Goal: Task Accomplishment & Management: Use online tool/utility

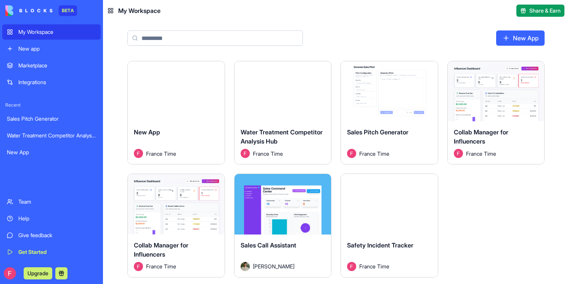
click at [264, 91] on button "Launch" at bounding box center [282, 91] width 57 height 15
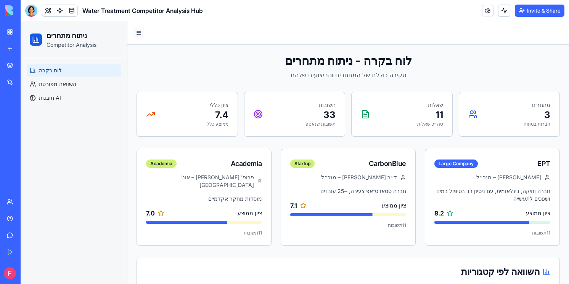
click at [135, 38] on div at bounding box center [347, 32] width 441 height 23
click at [136, 36] on button at bounding box center [138, 32] width 11 height 11
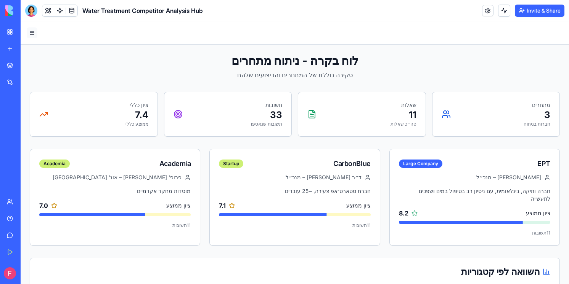
click at [34, 32] on button at bounding box center [32, 32] width 11 height 11
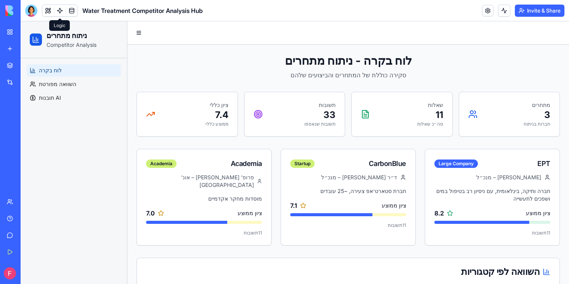
click at [61, 14] on link at bounding box center [59, 10] width 11 height 11
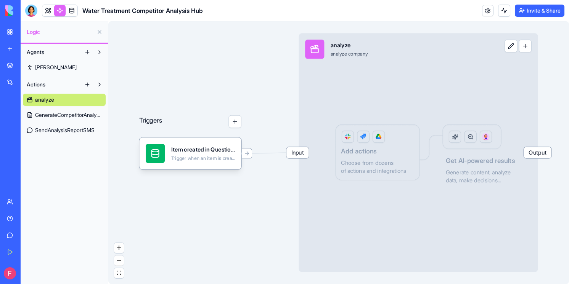
click at [237, 126] on button "button" at bounding box center [234, 122] width 13 height 13
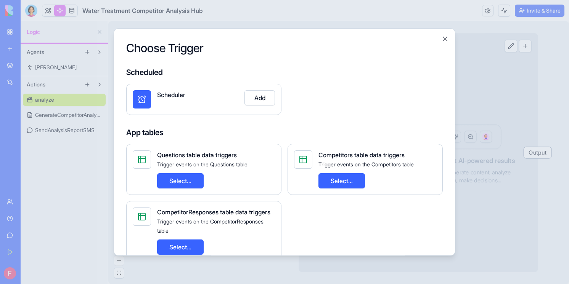
click at [256, 98] on button "Add" at bounding box center [259, 97] width 30 height 15
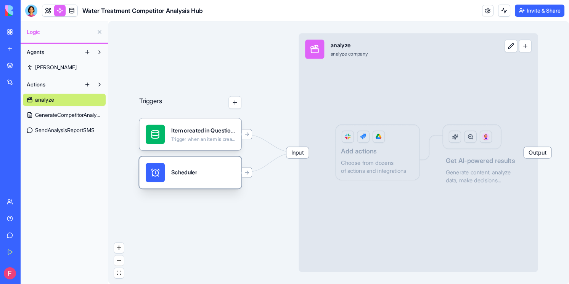
click at [214, 172] on div "Scheduler" at bounding box center [190, 172] width 89 height 19
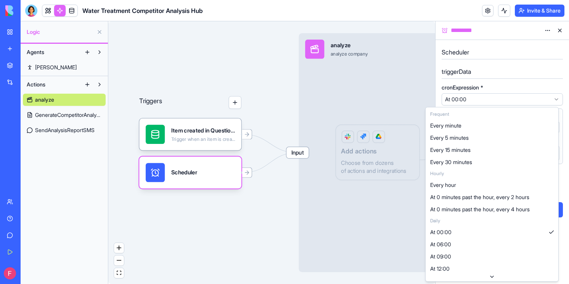
click at [505, 100] on html "**********" at bounding box center [284, 142] width 569 height 284
select select "**********"
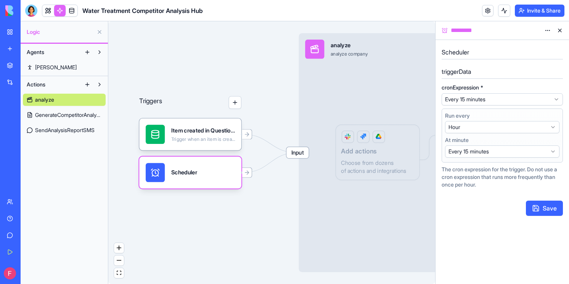
click at [557, 29] on button at bounding box center [560, 30] width 12 height 12
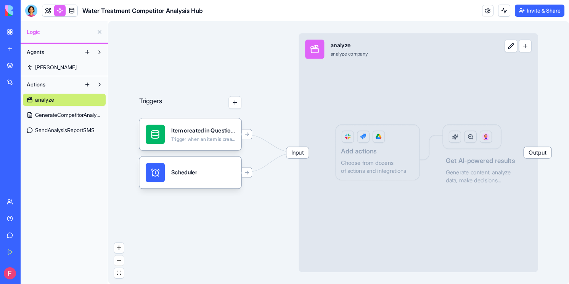
click at [44, 104] on link "analyze" at bounding box center [64, 100] width 83 height 12
click at [52, 112] on span "GenerateCompetitorAnalysisReport" at bounding box center [68, 115] width 67 height 8
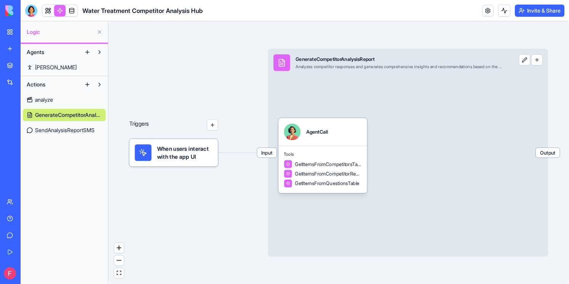
click at [214, 124] on button "button" at bounding box center [212, 125] width 11 height 11
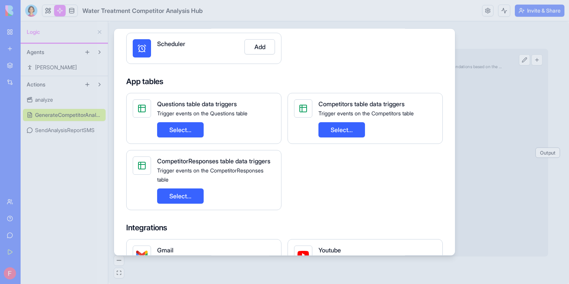
scroll to position [52, 0]
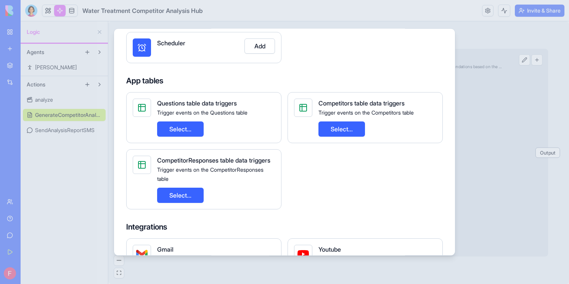
click at [347, 129] on button "Select..." at bounding box center [341, 129] width 47 height 15
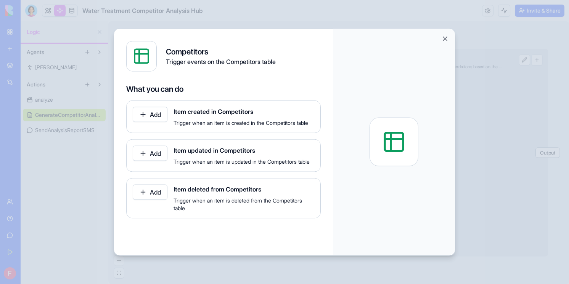
click at [155, 116] on button "Add" at bounding box center [150, 114] width 35 height 15
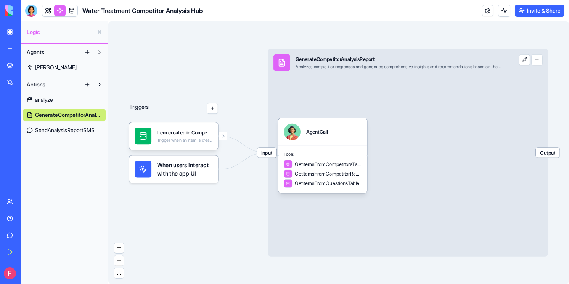
click at [524, 63] on button at bounding box center [524, 60] width 11 height 11
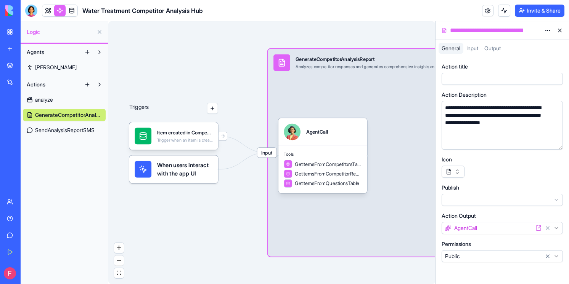
click at [473, 47] on span "Input" at bounding box center [472, 48] width 12 height 6
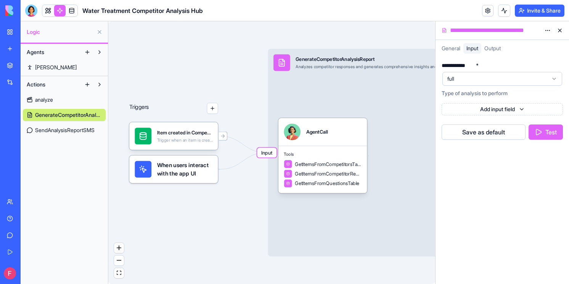
click at [495, 47] on span "Output" at bounding box center [492, 48] width 16 height 6
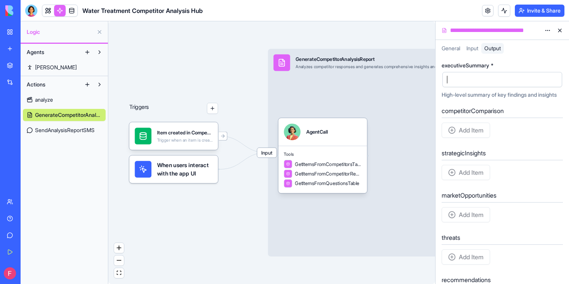
click at [498, 80] on div at bounding box center [495, 79] width 101 height 11
click at [467, 138] on div "Add Item" at bounding box center [465, 130] width 48 height 15
click at [560, 29] on button at bounding box center [560, 30] width 12 height 12
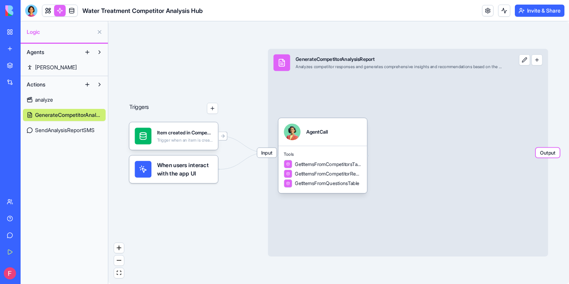
click at [545, 156] on span "Output" at bounding box center [548, 153] width 24 height 10
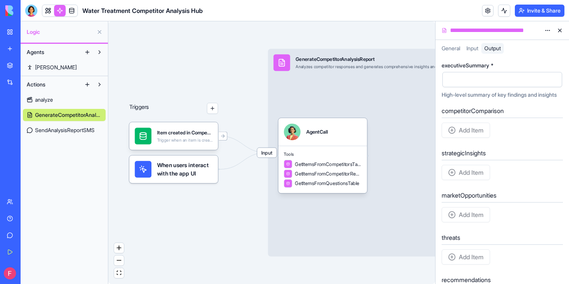
click at [479, 138] on div "Add Item" at bounding box center [465, 130] width 48 height 15
click at [448, 138] on div "Add Item" at bounding box center [465, 130] width 48 height 15
click at [465, 80] on div at bounding box center [495, 79] width 101 height 11
drag, startPoint x: 459, startPoint y: 222, endPoint x: 485, endPoint y: 157, distance: 70.2
click at [459, 222] on div "Add Item" at bounding box center [465, 214] width 48 height 15
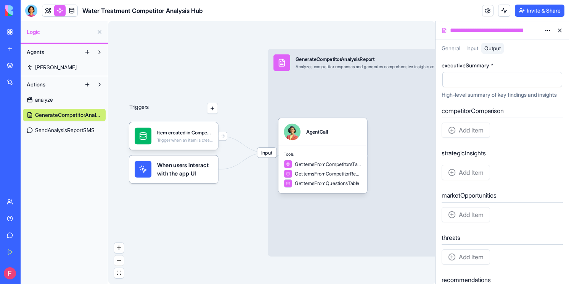
click at [478, 48] on span "Input" at bounding box center [472, 48] width 12 height 6
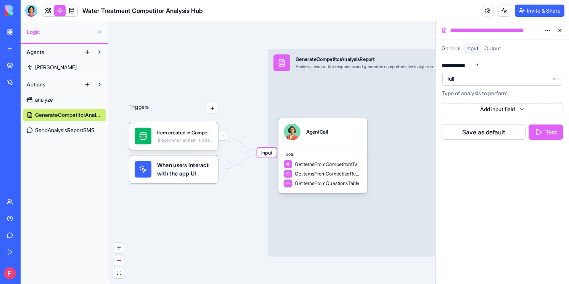
click at [457, 49] on span "General" at bounding box center [450, 48] width 19 height 6
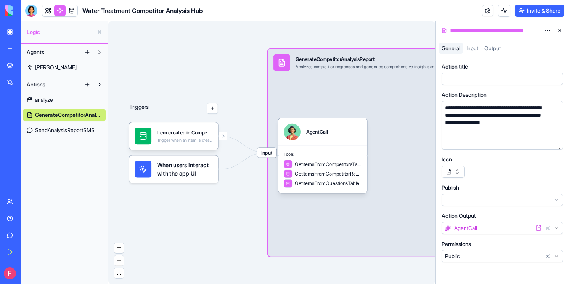
click at [471, 48] on span "Input" at bounding box center [472, 48] width 12 height 6
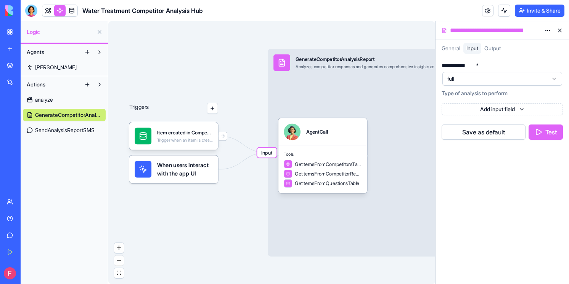
click at [491, 48] on span "Output" at bounding box center [492, 48] width 16 height 6
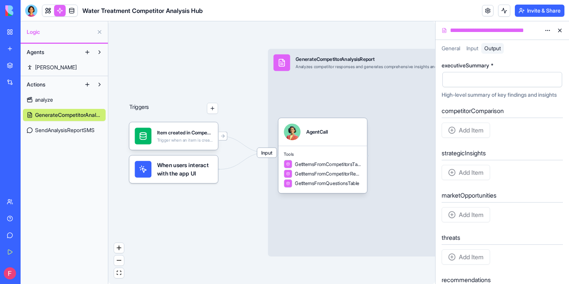
click at [452, 49] on span "General" at bounding box center [450, 48] width 19 height 6
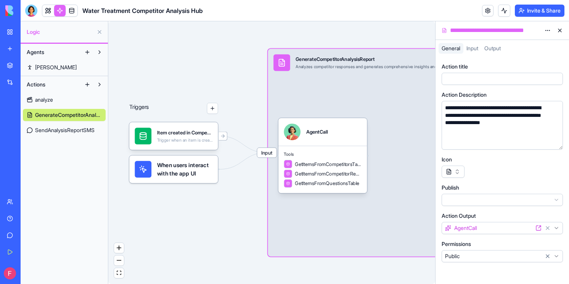
click at [460, 176] on button "button" at bounding box center [452, 172] width 23 height 12
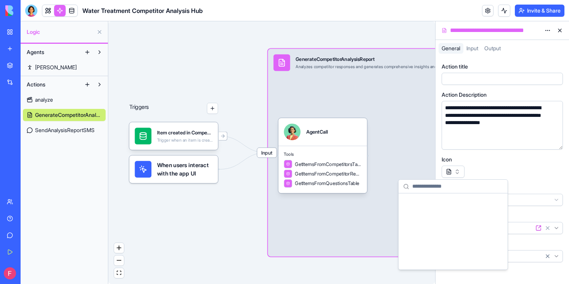
scroll to position [9389, 0]
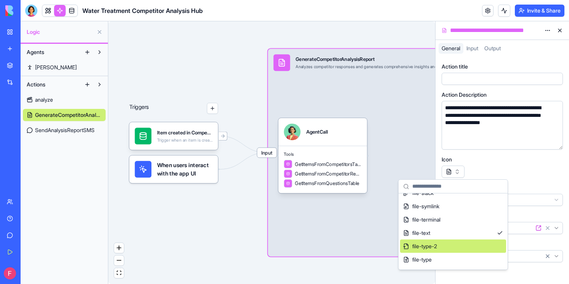
click at [453, 248] on div "file-type-2" at bounding box center [453, 246] width 106 height 13
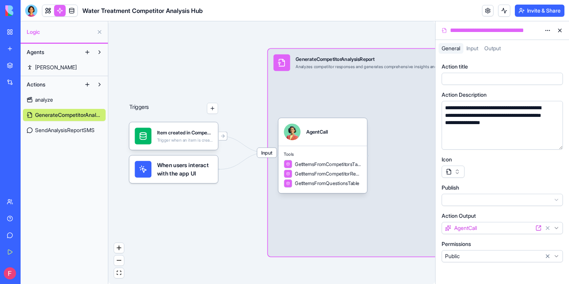
click at [510, 226] on html "**********" at bounding box center [284, 142] width 569 height 284
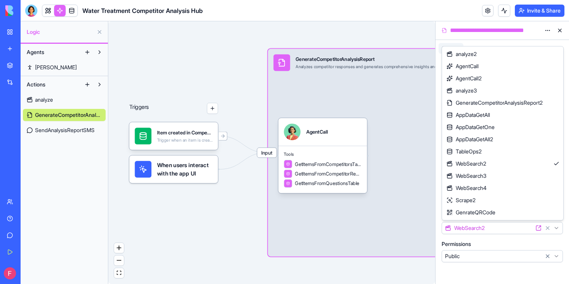
click at [504, 230] on html "**********" at bounding box center [284, 142] width 569 height 284
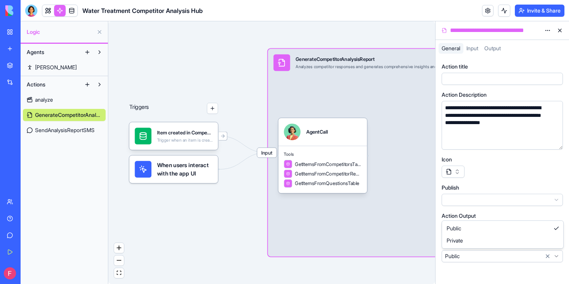
click at [507, 258] on html "**********" at bounding box center [284, 142] width 569 height 284
drag, startPoint x: 500, startPoint y: 270, endPoint x: 516, endPoint y: 201, distance: 71.1
click at [500, 270] on div "**********" at bounding box center [501, 171] width 133 height 228
click at [559, 32] on button at bounding box center [560, 30] width 12 height 12
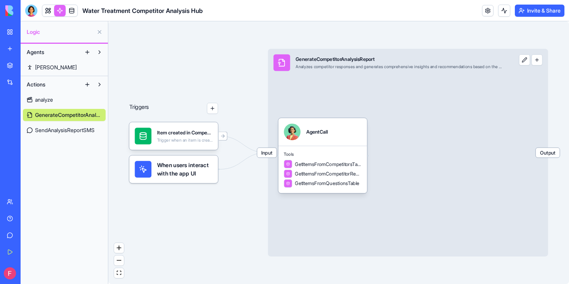
click at [551, 155] on span "Output" at bounding box center [548, 153] width 24 height 10
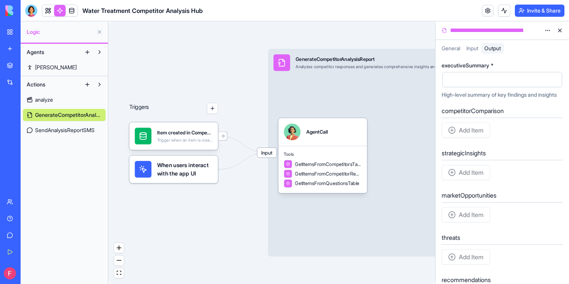
drag, startPoint x: 409, startPoint y: 100, endPoint x: 405, endPoint y: 101, distance: 4.6
click at [409, 100] on div "Input GenerateCompetitorAnalysisReport Analyzes competitor responses and genera…" at bounding box center [408, 153] width 280 height 208
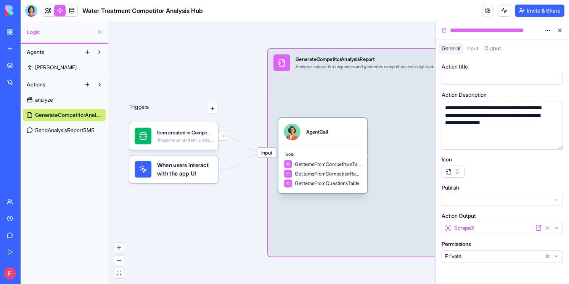
drag, startPoint x: 316, startPoint y: 141, endPoint x: 319, endPoint y: 133, distance: 8.9
click at [316, 141] on div "AgentCall" at bounding box center [322, 132] width 89 height 28
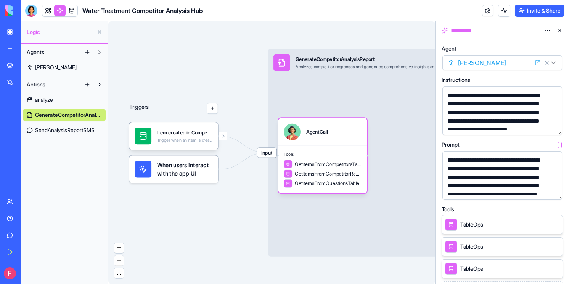
drag, startPoint x: 340, startPoint y: 91, endPoint x: 404, endPoint y: 65, distance: 69.9
click at [340, 91] on div "Input GenerateCompetitorAnalysisReport Analyzes competitor responses and genera…" at bounding box center [408, 153] width 280 height 208
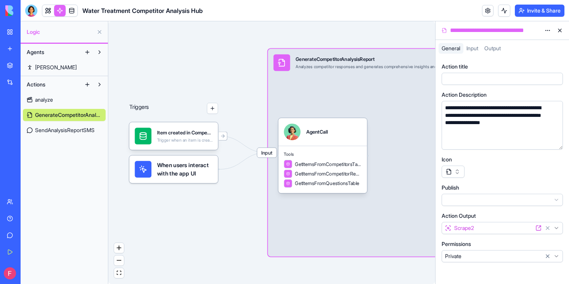
drag, startPoint x: 557, startPoint y: 30, endPoint x: 541, endPoint y: 41, distance: 19.6
click at [557, 30] on button at bounding box center [560, 30] width 12 height 12
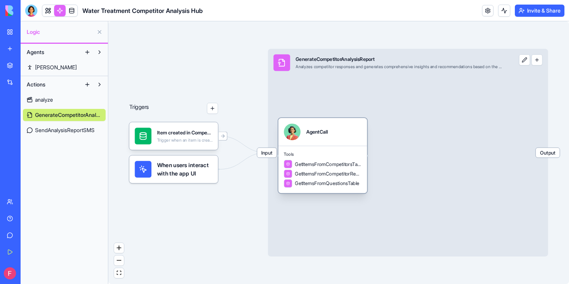
click at [342, 137] on div "AgentCall" at bounding box center [323, 132] width 78 height 17
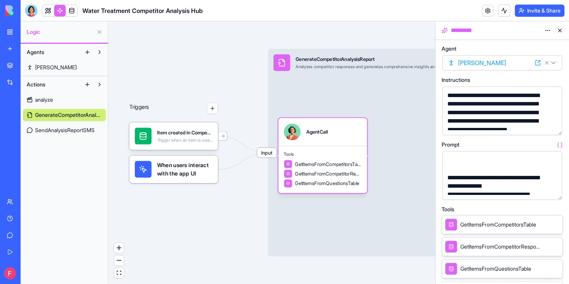
scroll to position [136, 0]
click at [513, 60] on html "BETA My Workspace New app Marketplace Integrations Recent Sales Pitch Generator…" at bounding box center [284, 142] width 569 height 284
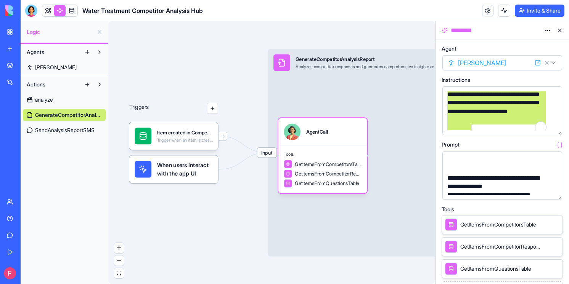
scroll to position [21, 0]
drag, startPoint x: 482, startPoint y: 98, endPoint x: 507, endPoint y: 127, distance: 38.7
click at [531, 130] on div "**********" at bounding box center [495, 101] width 101 height 60
click at [506, 127] on div "**********" at bounding box center [495, 101] width 101 height 60
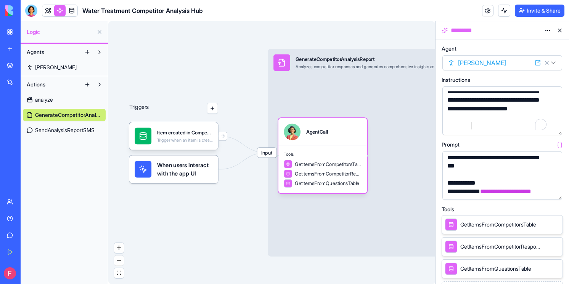
scroll to position [277, 0]
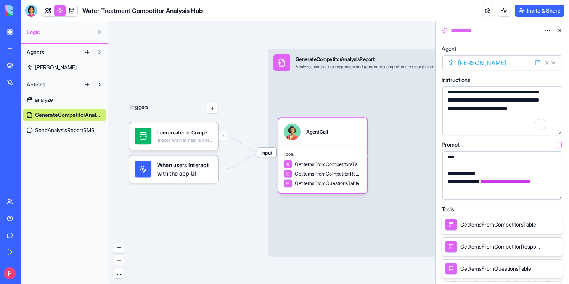
click at [561, 30] on button at bounding box center [560, 30] width 12 height 12
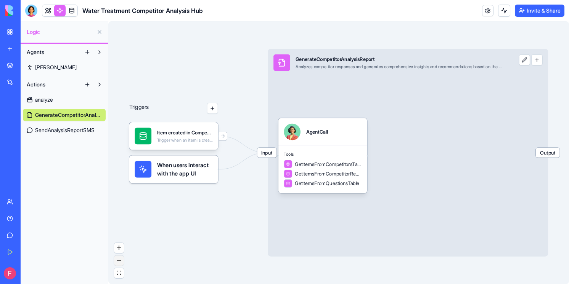
click at [117, 264] on button "zoom out" at bounding box center [119, 261] width 10 height 10
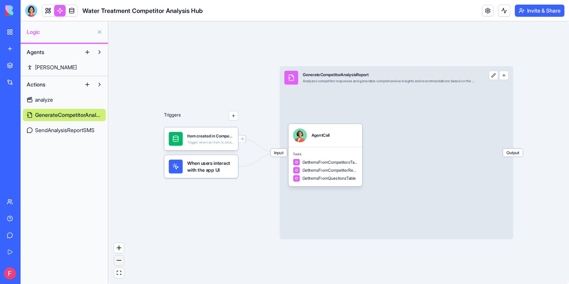
click at [118, 264] on button "zoom out" at bounding box center [119, 261] width 10 height 10
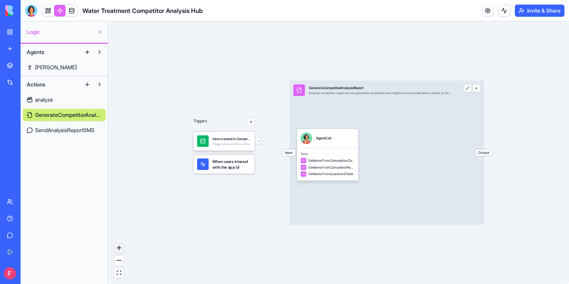
click at [121, 250] on button "zoom in" at bounding box center [119, 248] width 10 height 10
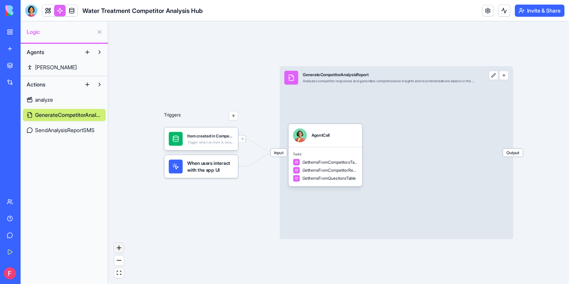
click at [121, 250] on button "zoom in" at bounding box center [119, 248] width 10 height 10
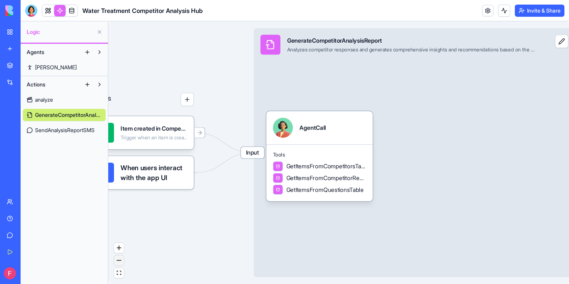
click at [121, 258] on button "zoom out" at bounding box center [119, 261] width 10 height 10
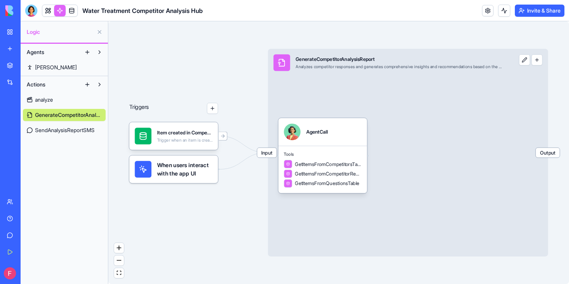
click at [87, 83] on button at bounding box center [87, 85] width 12 height 12
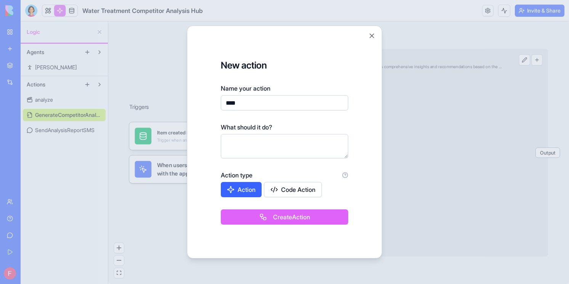
type input "****"
click at [265, 149] on textarea "To enrich screen reader interactions, please activate Accessibility in Grammarl…" at bounding box center [284, 146] width 127 height 24
paste textarea "**********"
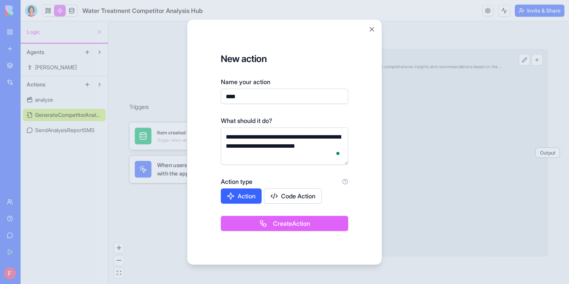
type textarea "**********"
click at [289, 226] on button "Create Action" at bounding box center [284, 223] width 127 height 15
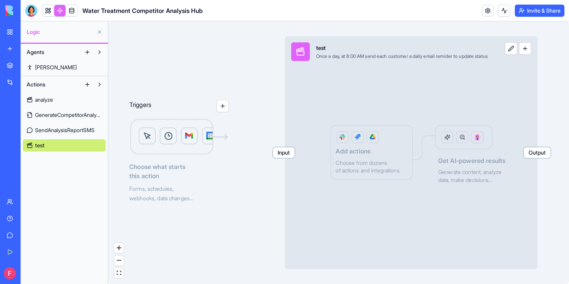
click at [179, 139] on img at bounding box center [179, 137] width 100 height 37
click at [291, 154] on span "Input" at bounding box center [284, 153] width 22 height 11
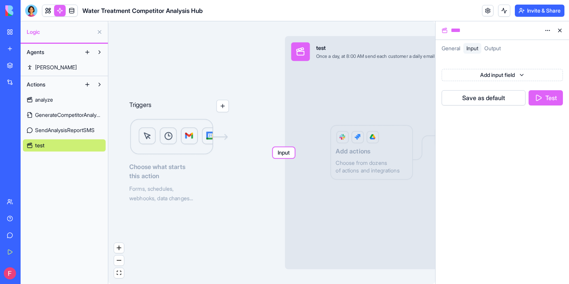
click at [455, 49] on span "General" at bounding box center [450, 48] width 19 height 6
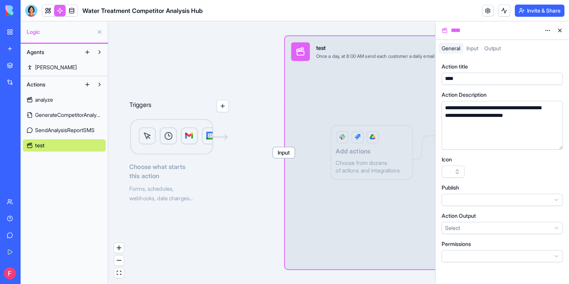
click at [475, 48] on span "Input" at bounding box center [472, 48] width 12 height 6
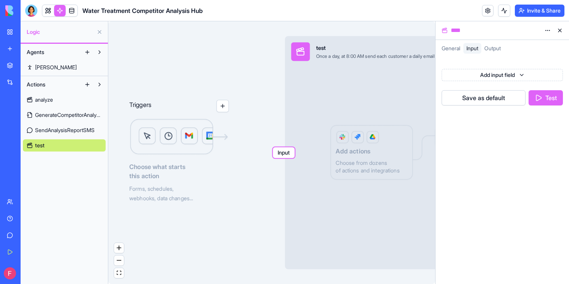
click at [499, 48] on span "Output" at bounding box center [492, 48] width 16 height 6
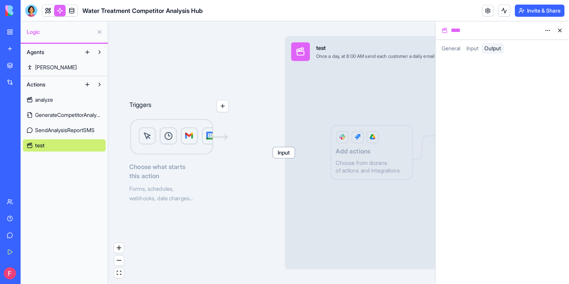
click at [475, 48] on span "Input" at bounding box center [472, 48] width 12 height 6
click at [515, 75] on html "BETA My Workspace New app Marketplace Integrations Recent Sales Pitch Generator…" at bounding box center [284, 142] width 569 height 284
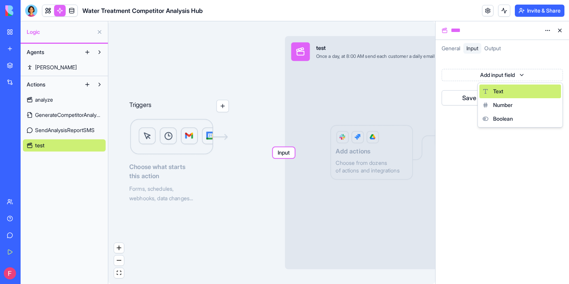
click at [508, 91] on div "Text" at bounding box center [520, 92] width 82 height 14
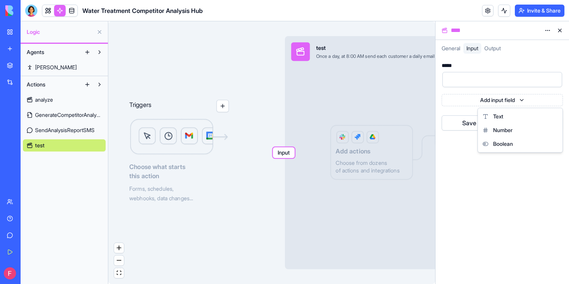
click at [505, 99] on html "BETA My Workspace New app Marketplace Integrations Recent Sales Pitch Generator…" at bounding box center [284, 142] width 569 height 284
click at [505, 112] on div "Text" at bounding box center [520, 117] width 82 height 14
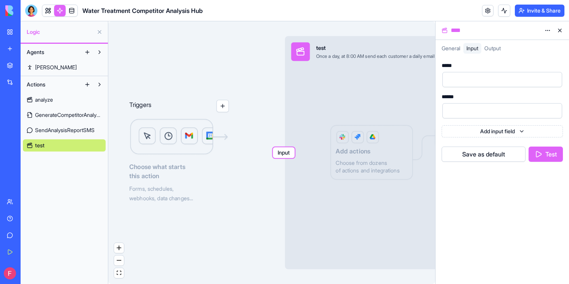
click at [548, 154] on button "Test" at bounding box center [545, 154] width 34 height 15
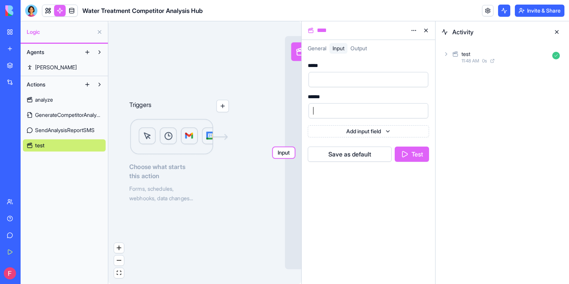
click at [382, 106] on div at bounding box center [361, 110] width 101 height 11
click at [417, 98] on html "BETA My Workspace New app Marketplace Integrations Recent Sales Pitch Generator…" at bounding box center [284, 142] width 569 height 284
click at [399, 134] on div "Delete" at bounding box center [393, 134] width 47 height 12
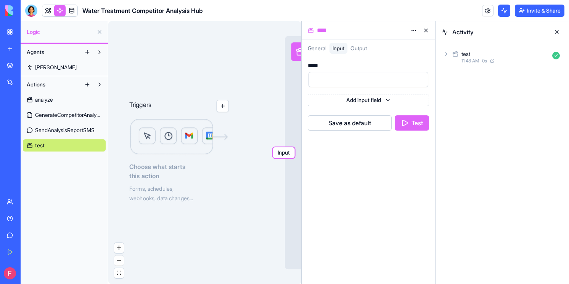
click at [557, 30] on button at bounding box center [557, 32] width 12 height 12
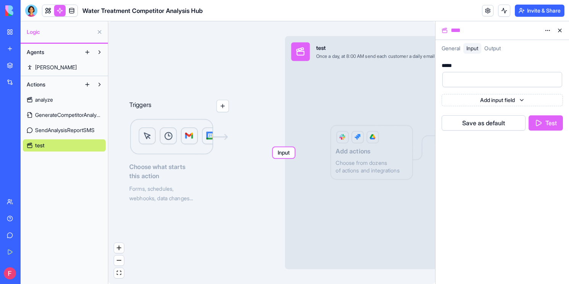
click at [557, 30] on button at bounding box center [560, 30] width 12 height 12
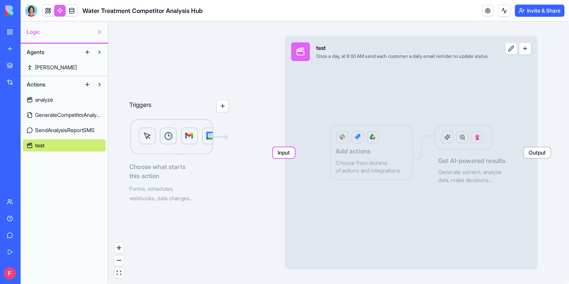
click at [291, 154] on span "Input" at bounding box center [284, 153] width 22 height 11
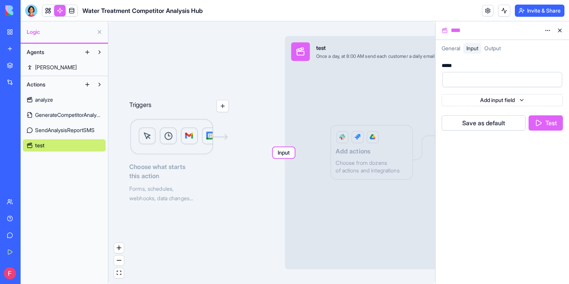
click at [561, 32] on button at bounding box center [560, 30] width 12 height 12
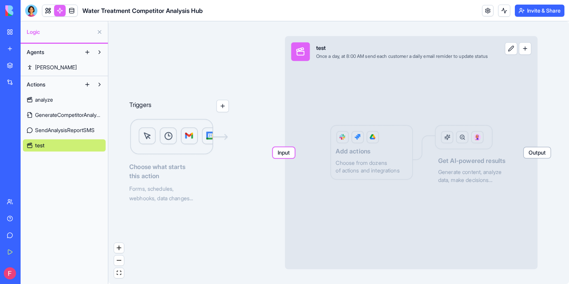
click at [537, 159] on div "Input test Once a day, at 8:00 AM send each customer a daily email remider to u…" at bounding box center [411, 152] width 252 height 233
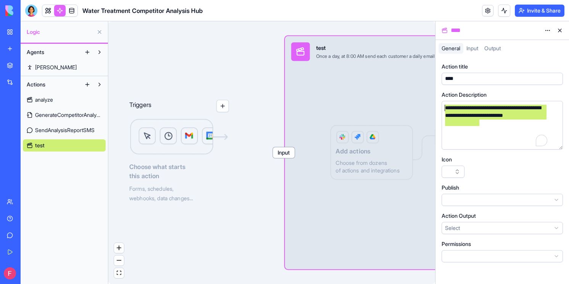
drag, startPoint x: 490, startPoint y: 126, endPoint x: 421, endPoint y: 103, distance: 72.5
click at [421, 103] on div "**********" at bounding box center [295, 152] width 548 height 263
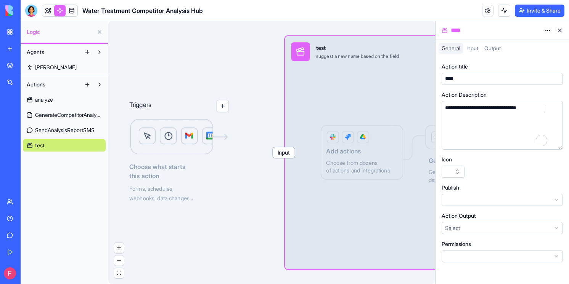
click at [459, 177] on button "button" at bounding box center [452, 172] width 23 height 12
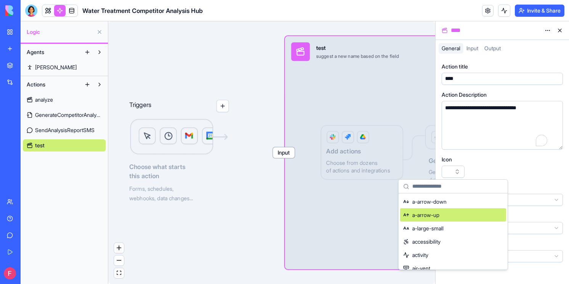
click at [445, 213] on div "a-arrow-up" at bounding box center [453, 215] width 106 height 13
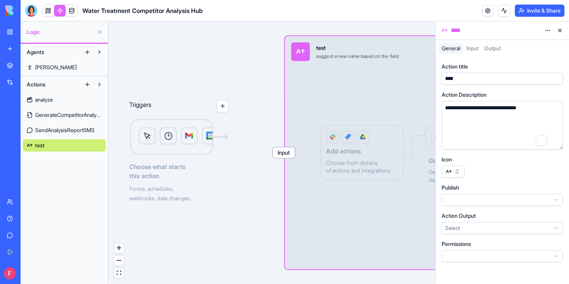
click at [505, 196] on html "**********" at bounding box center [284, 142] width 569 height 284
click at [498, 188] on html "**********" at bounding box center [284, 142] width 569 height 284
click at [478, 46] on span "Input" at bounding box center [472, 48] width 12 height 6
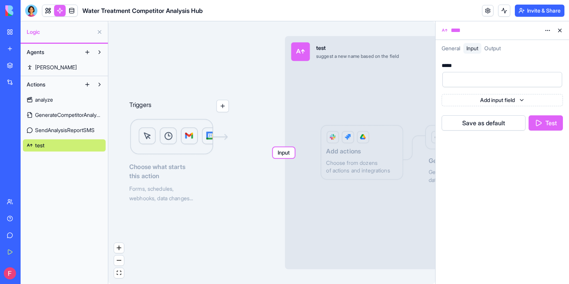
click at [498, 46] on span "Output" at bounding box center [492, 48] width 16 height 6
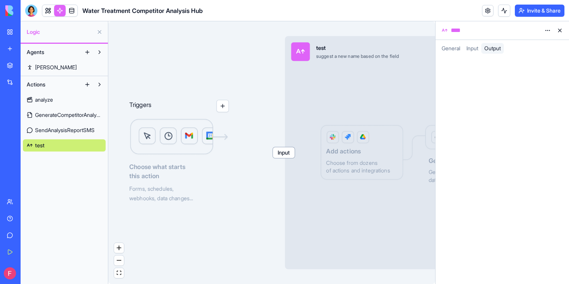
click at [501, 98] on div at bounding box center [501, 171] width 133 height 228
click at [560, 29] on button at bounding box center [560, 30] width 12 height 12
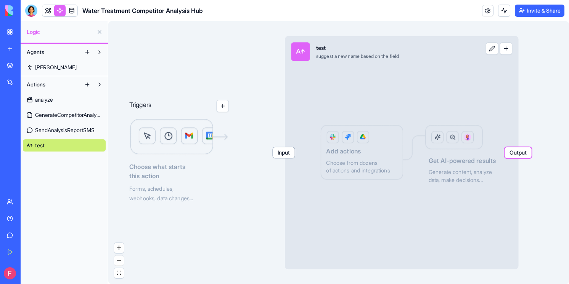
click at [525, 152] on span "Output" at bounding box center [517, 153] width 27 height 11
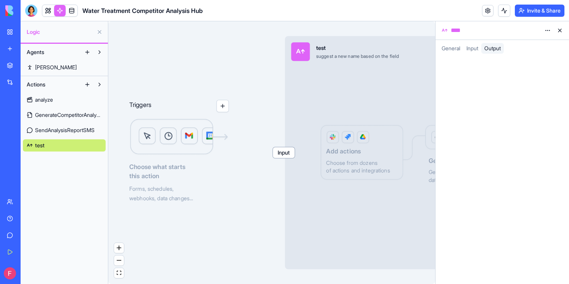
click at [472, 132] on div at bounding box center [501, 171] width 133 height 228
drag, startPoint x: 471, startPoint y: 132, endPoint x: 525, endPoint y: 53, distance: 95.0
click at [474, 127] on div at bounding box center [501, 171] width 133 height 228
click at [549, 28] on html "BETA My Workspace New app Marketplace Integrations Recent Sales Pitch Generator…" at bounding box center [284, 142] width 569 height 284
drag, startPoint x: 510, startPoint y: 108, endPoint x: 525, endPoint y: 58, distance: 51.9
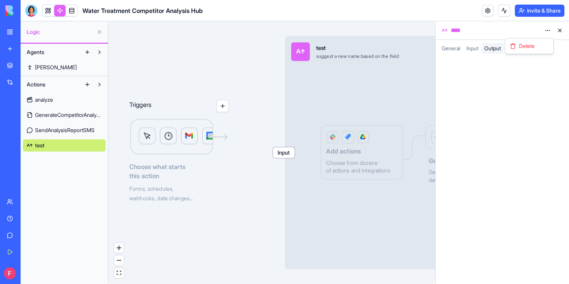
click at [511, 106] on html "BETA My Workspace New app Marketplace Integrations Recent Sales Pitch Generator…" at bounding box center [284, 142] width 569 height 284
click at [548, 32] on html "BETA My Workspace New app Marketplace Integrations Recent Sales Pitch Generator…" at bounding box center [284, 142] width 569 height 284
click at [543, 48] on div "Delete" at bounding box center [529, 46] width 45 height 12
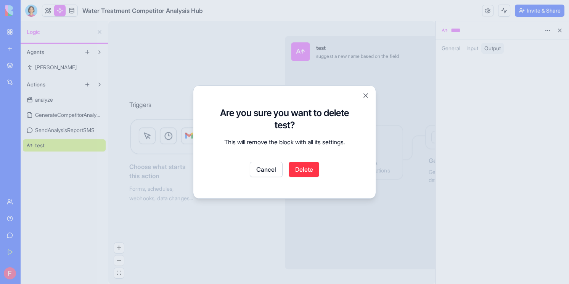
click at [312, 169] on button "Delete" at bounding box center [304, 169] width 30 height 15
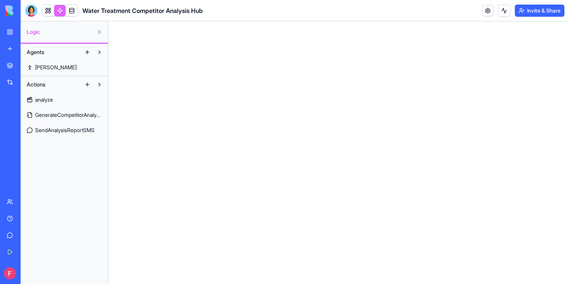
click at [88, 83] on button at bounding box center [87, 85] width 12 height 12
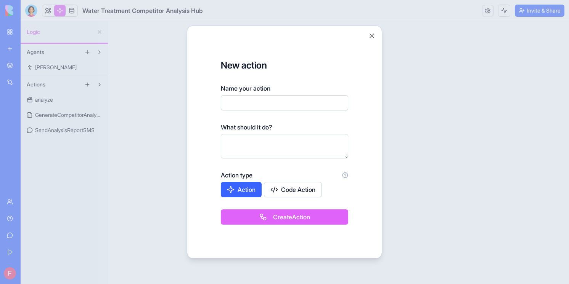
click at [245, 192] on button "Action" at bounding box center [241, 189] width 41 height 15
click at [245, 192] on button "Action" at bounding box center [242, 189] width 42 height 15
click at [245, 192] on button "Action" at bounding box center [241, 189] width 41 height 15
click at [284, 190] on button "Code Action" at bounding box center [294, 189] width 58 height 15
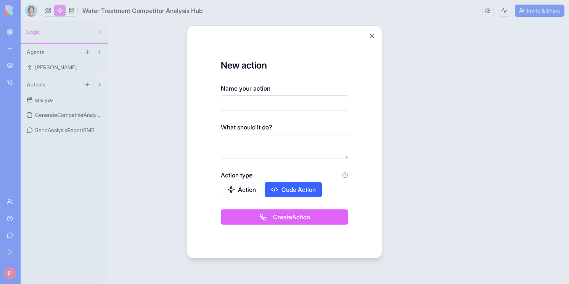
click at [284, 190] on button "Code Action" at bounding box center [293, 189] width 57 height 15
click at [267, 221] on button "Create Action" at bounding box center [284, 217] width 127 height 15
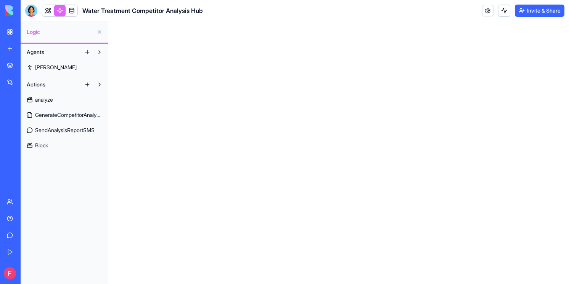
click at [47, 143] on span "Block" at bounding box center [41, 146] width 13 height 8
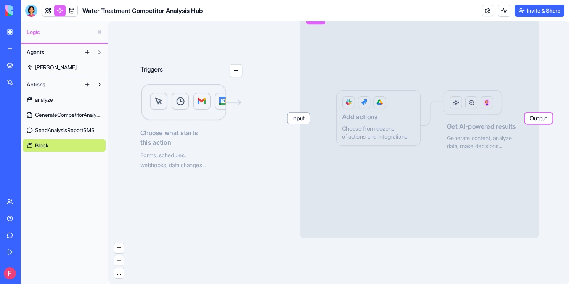
click at [237, 77] on div "Triggers Choose what starts this action Forms, schedules, webhooks, data change…" at bounding box center [191, 110] width 102 height 118
click at [237, 75] on button "button" at bounding box center [236, 70] width 13 height 13
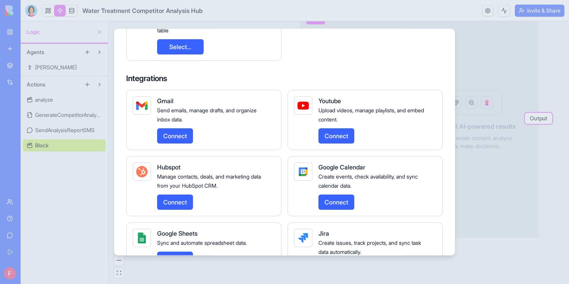
scroll to position [155, 0]
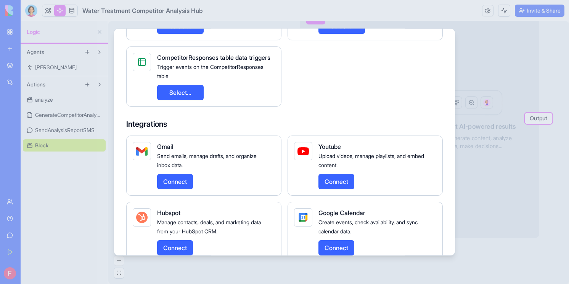
click at [190, 189] on button "Connect" at bounding box center [175, 181] width 36 height 15
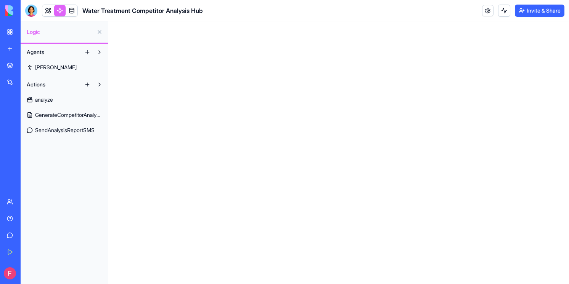
click at [88, 85] on button at bounding box center [87, 85] width 12 height 12
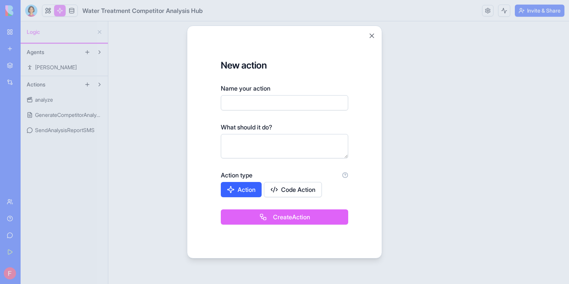
click at [245, 190] on button "Action" at bounding box center [241, 189] width 41 height 15
click at [221, 182] on button "Action" at bounding box center [242, 189] width 42 height 15
